Goal: Task Accomplishment & Management: Use online tool/utility

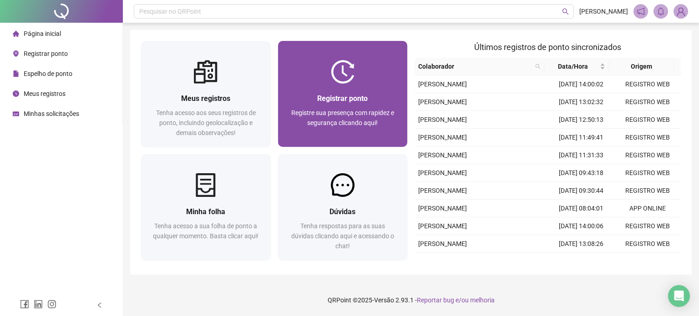
click at [351, 92] on div "Registrar ponto Registre sua presença com rapidez e segurança clicando aqui!" at bounding box center [343, 115] width 130 height 63
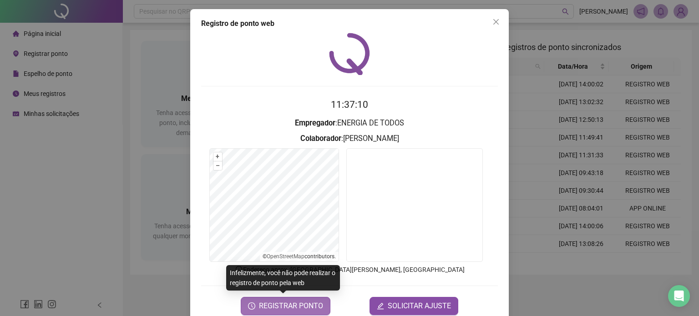
click at [273, 311] on span "REGISTRAR PONTO" at bounding box center [291, 306] width 64 height 11
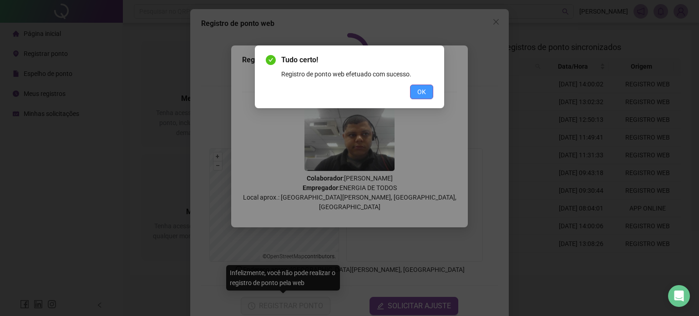
click at [415, 92] on button "OK" at bounding box center [421, 92] width 23 height 15
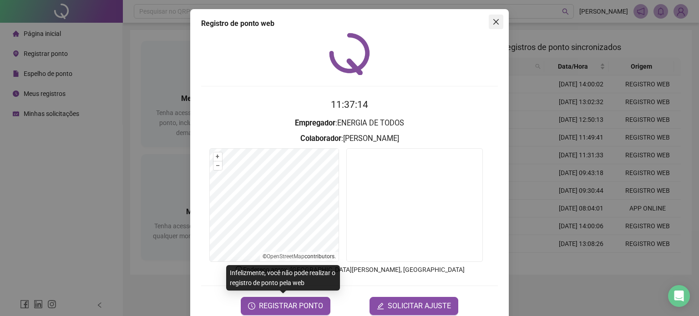
click at [494, 26] on button "Close" at bounding box center [496, 22] width 15 height 15
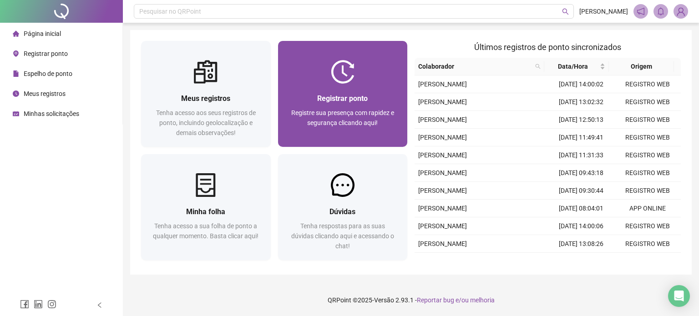
click at [333, 102] on span "Registrar ponto" at bounding box center [342, 98] width 51 height 9
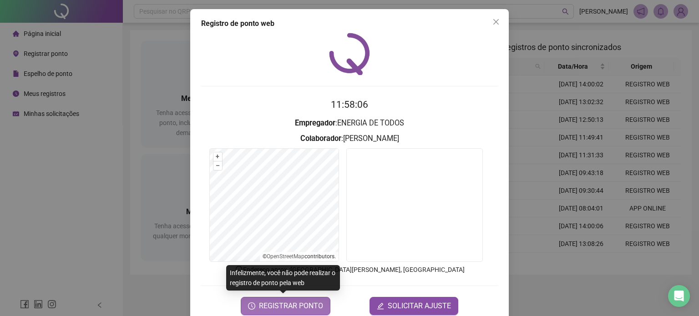
click at [291, 309] on span "REGISTRAR PONTO" at bounding box center [291, 306] width 64 height 11
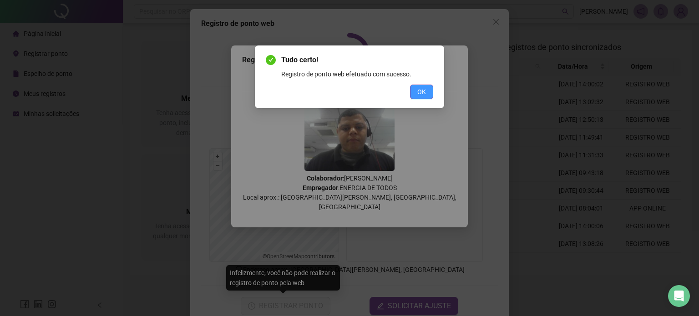
click at [426, 92] on span "OK" at bounding box center [422, 92] width 9 height 10
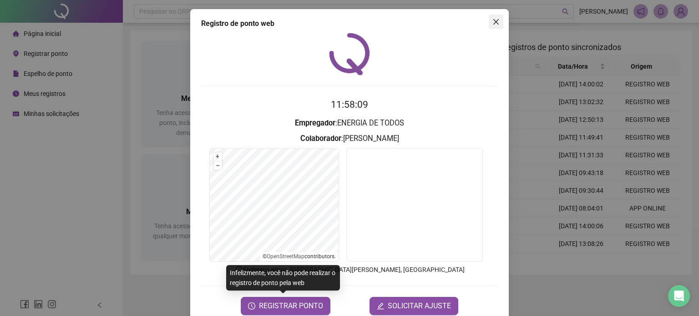
click at [496, 24] on span "Close" at bounding box center [496, 21] width 15 height 7
